Goal: Use online tool/utility: Utilize a website feature to perform a specific function

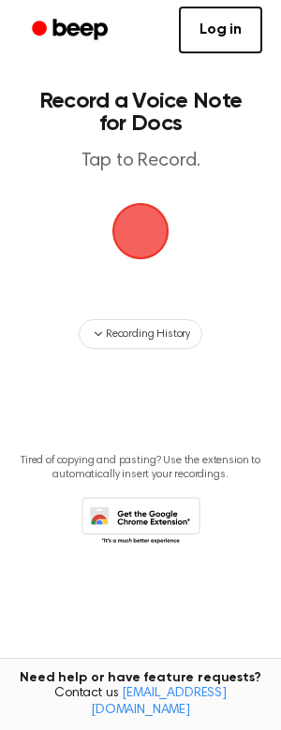
click at [144, 237] on span "button" at bounding box center [140, 231] width 52 height 52
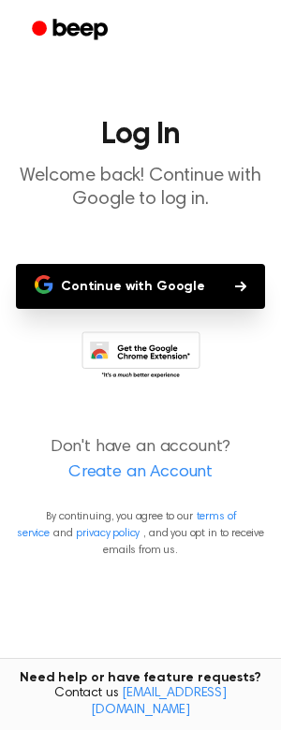
click at [201, 267] on button "Continue with Google" at bounding box center [140, 286] width 249 height 45
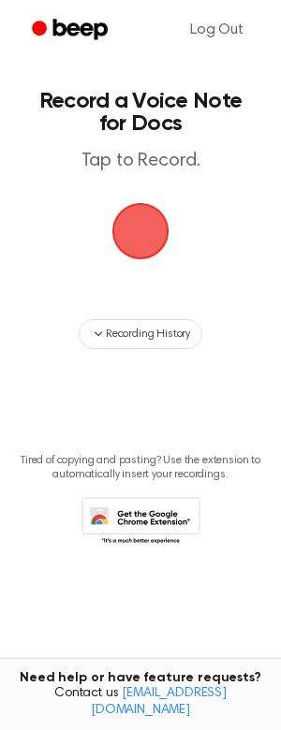
click at [148, 233] on span "button" at bounding box center [140, 231] width 52 height 52
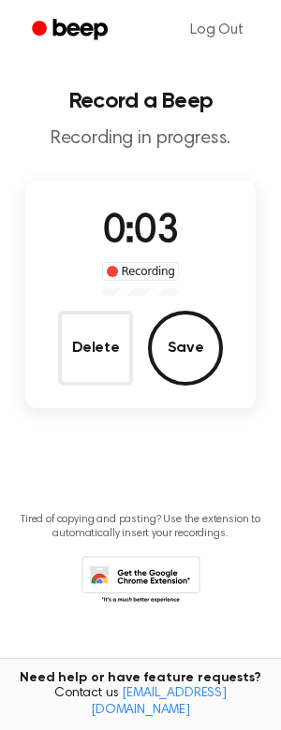
click at [190, 370] on button "Save" at bounding box center [185, 348] width 75 height 75
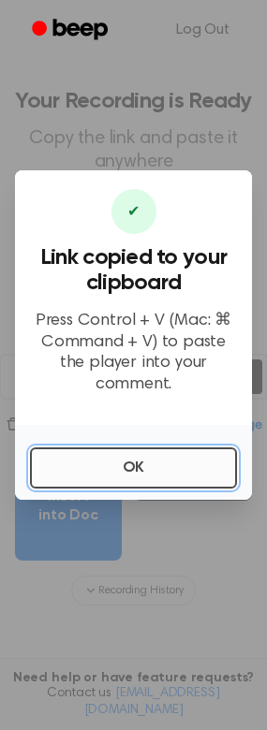
click at [150, 456] on button "OK" at bounding box center [133, 468] width 207 height 41
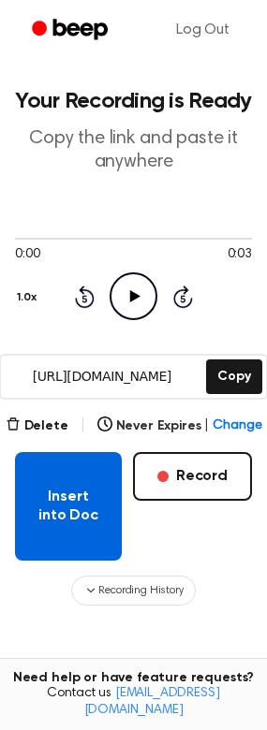
click at [80, 481] on button "Insert into Doc" at bounding box center [68, 506] width 107 height 109
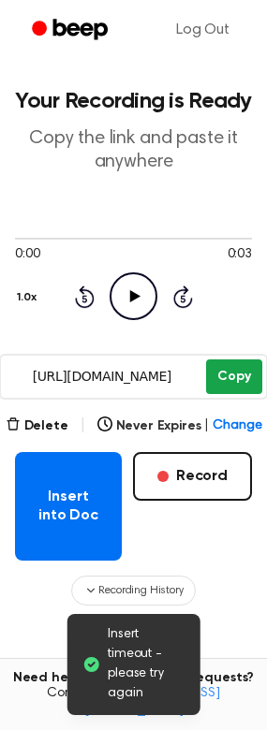
click at [218, 379] on button "Copy" at bounding box center [233, 377] width 55 height 35
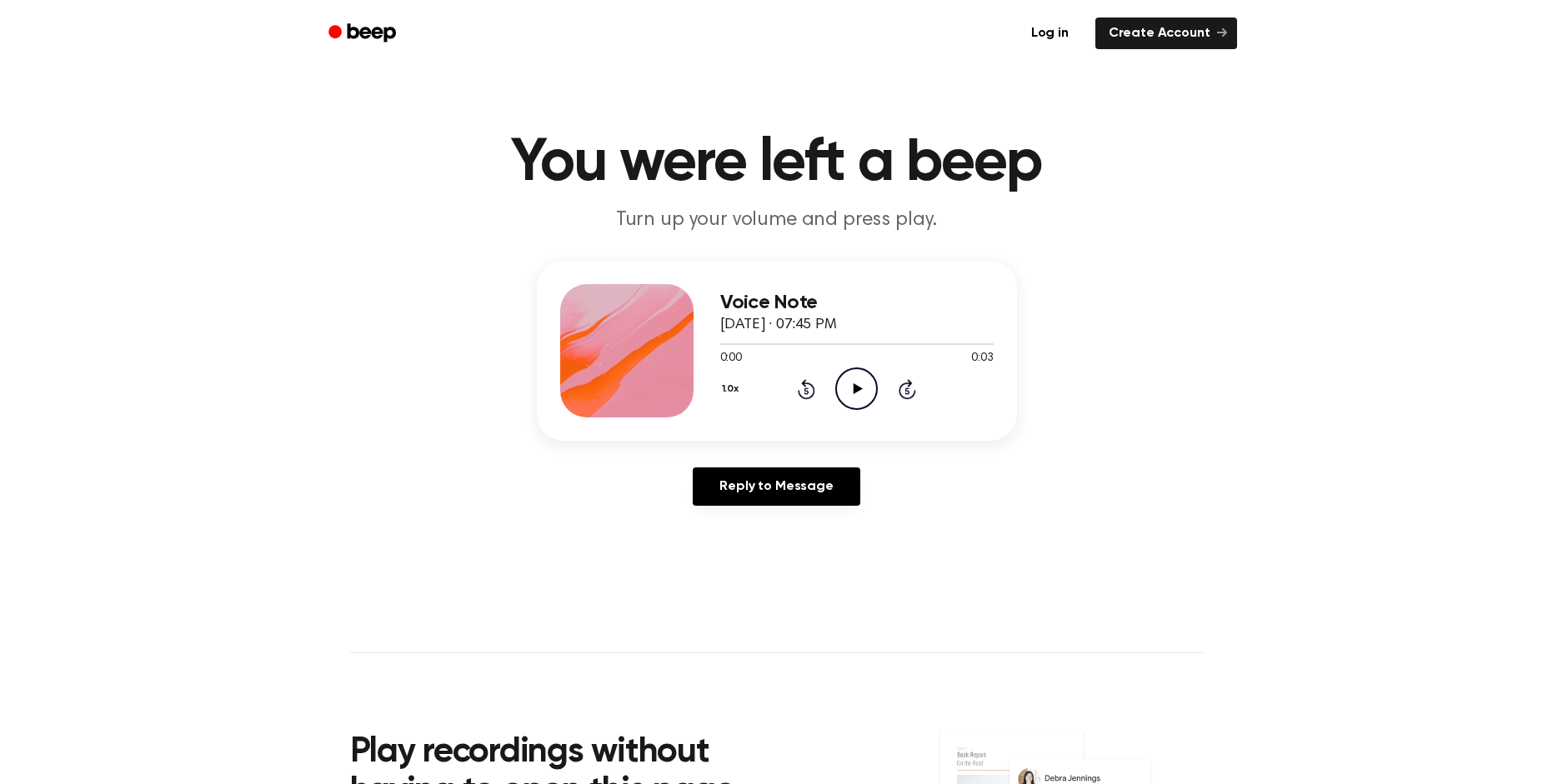
click at [857, 387] on icon at bounding box center [858, 389] width 9 height 11
click at [857, 387] on icon "Pause Audio" at bounding box center [856, 389] width 43 height 43
